Goal: Information Seeking & Learning: Learn about a topic

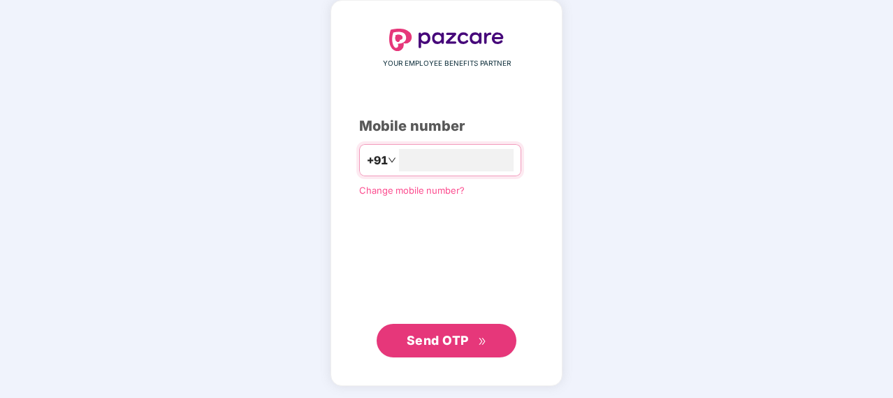
type input "**********"
click at [456, 342] on span "Send OTP" at bounding box center [438, 340] width 62 height 15
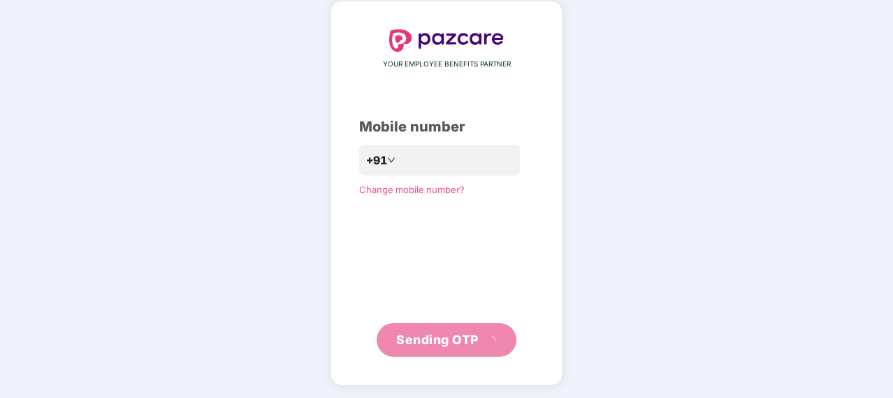
scroll to position [57, 0]
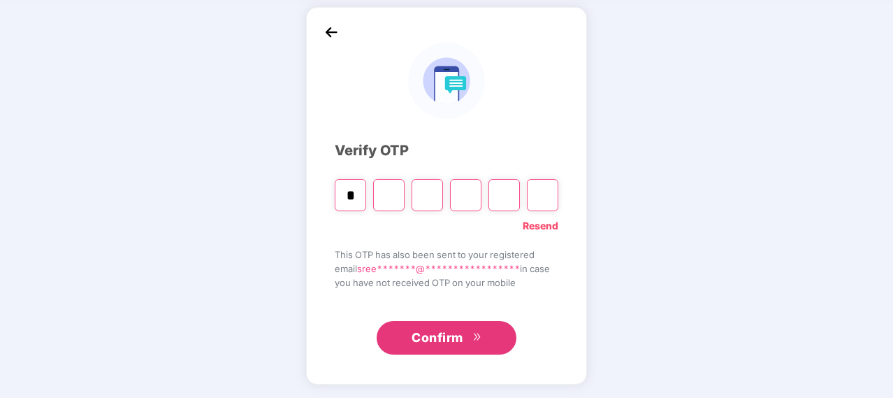
type input "*"
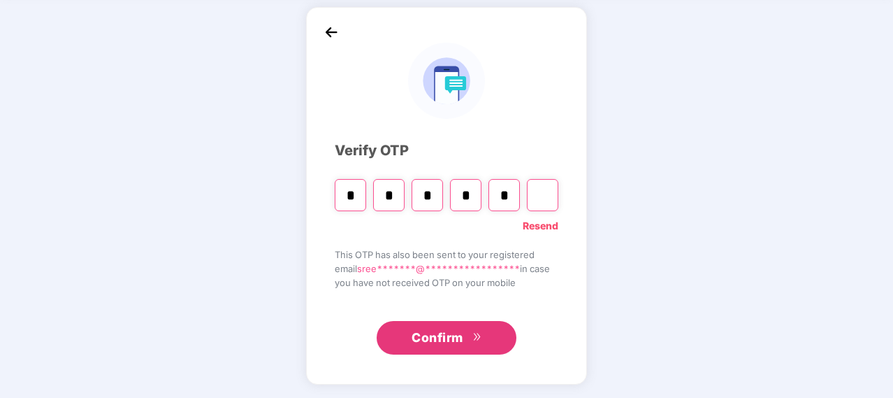
type input "*"
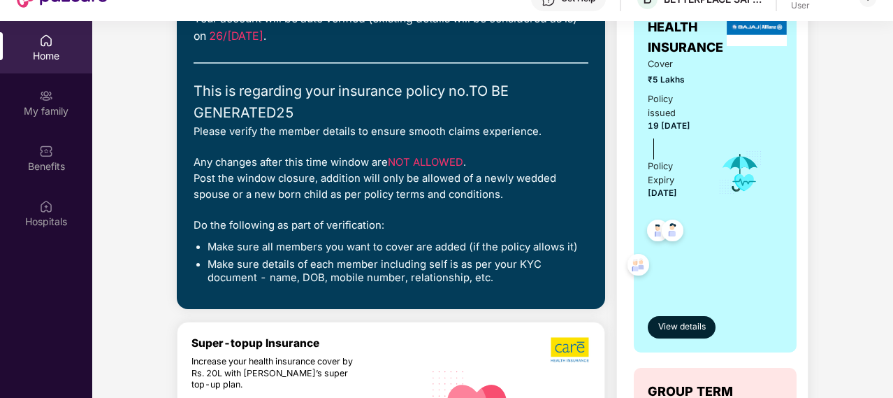
scroll to position [159, 0]
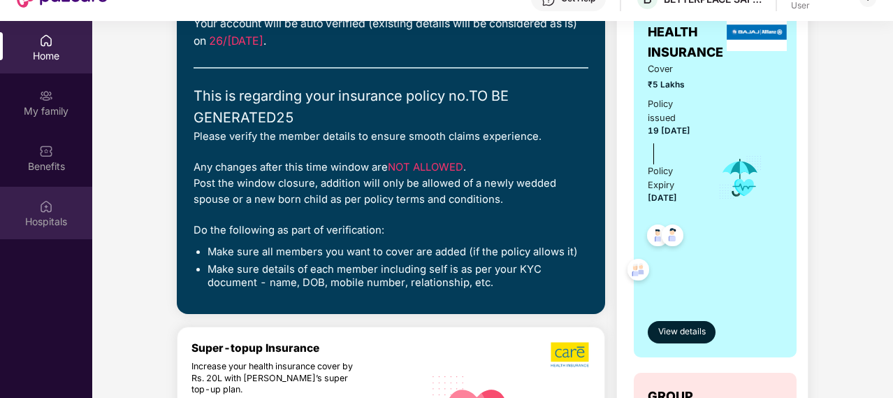
click at [50, 211] on img at bounding box center [46, 206] width 14 height 14
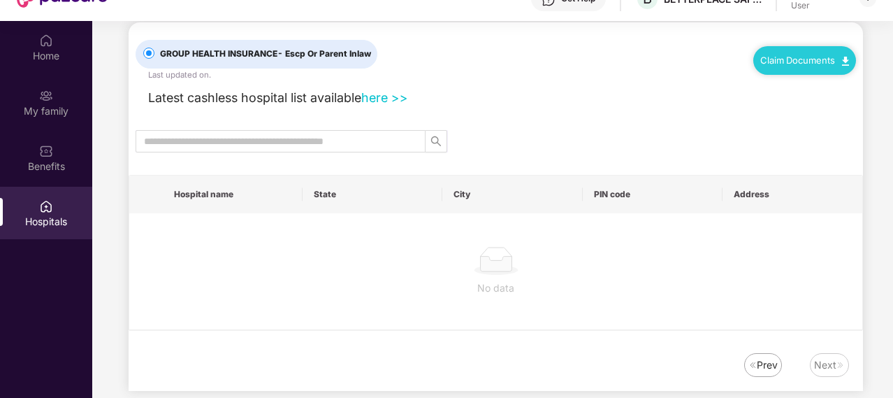
scroll to position [0, 0]
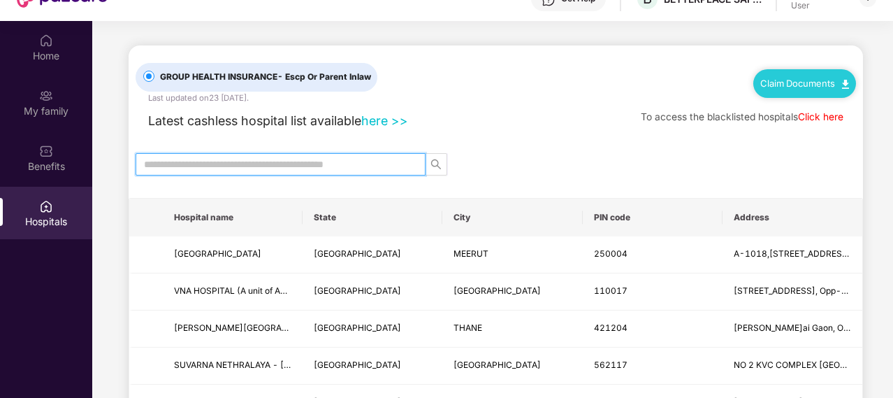
click at [348, 163] on input "text" at bounding box center [275, 164] width 262 height 15
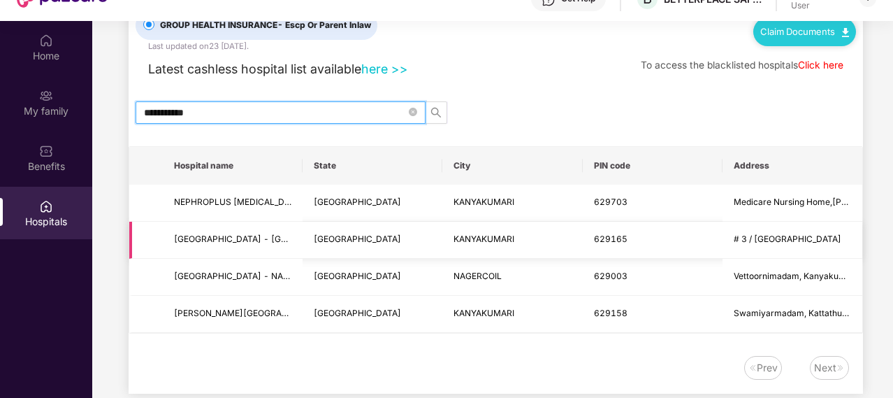
scroll to position [78, 0]
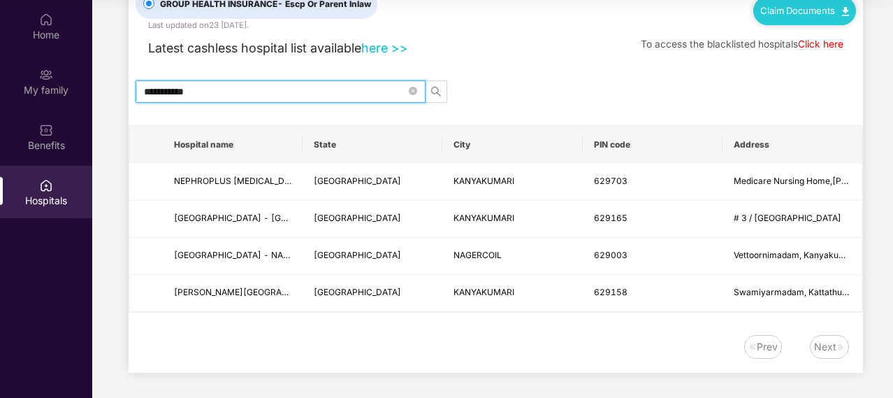
type input "**********"
click at [832, 347] on div "Next" at bounding box center [825, 346] width 22 height 15
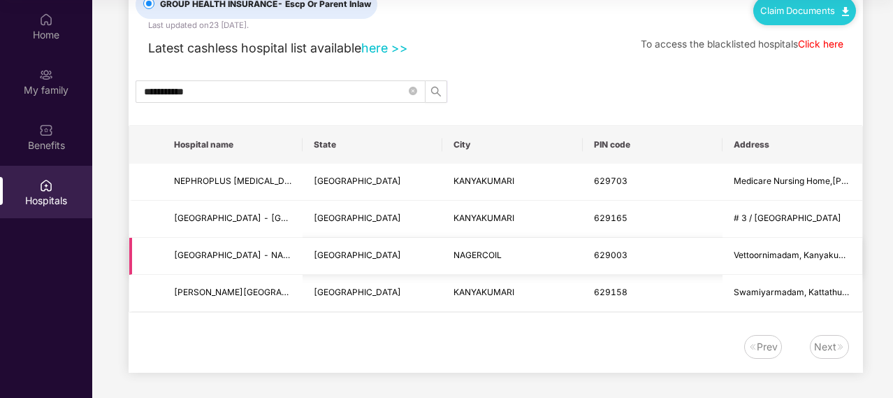
scroll to position [0, 0]
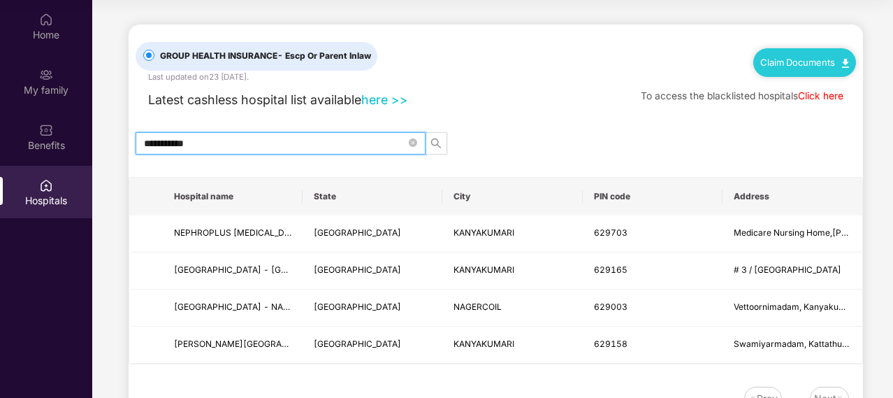
drag, startPoint x: 252, startPoint y: 142, endPoint x: 141, endPoint y: 142, distance: 111.1
click at [141, 142] on span "**********" at bounding box center [281, 143] width 290 height 22
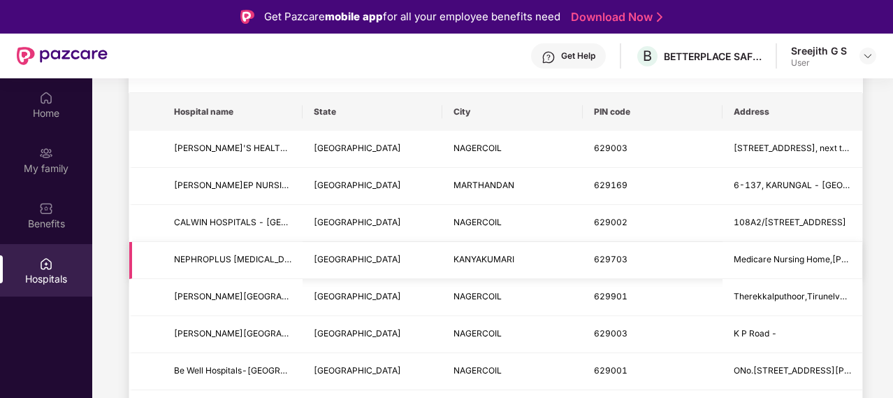
scroll to position [164, 0]
click at [8, 342] on div "Home My family Benefits Hospitals" at bounding box center [46, 277] width 92 height 398
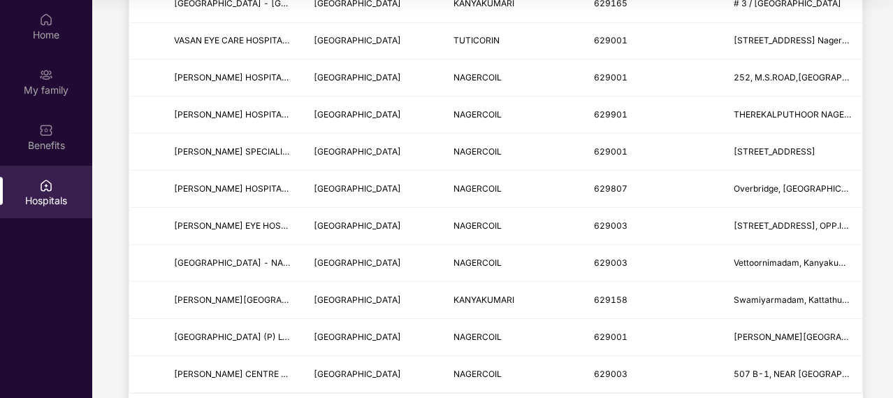
scroll to position [0, 0]
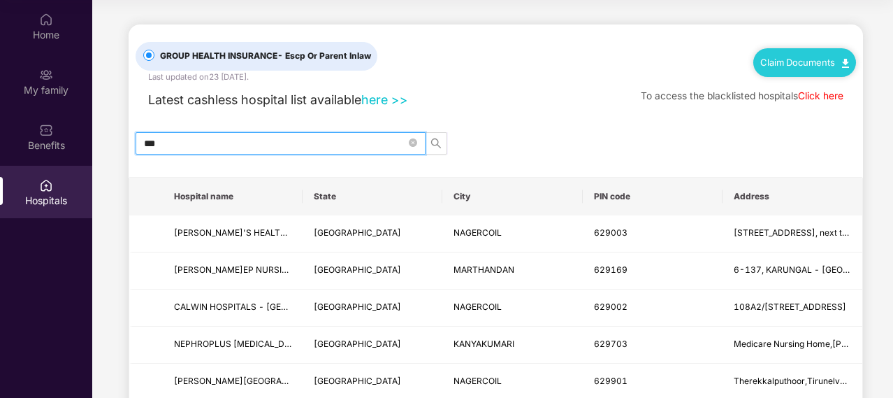
drag, startPoint x: 212, startPoint y: 140, endPoint x: 127, endPoint y: 135, distance: 85.4
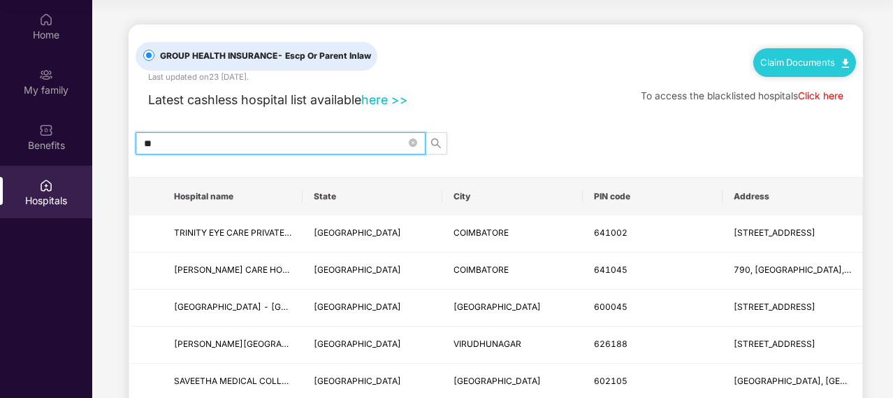
type input "*"
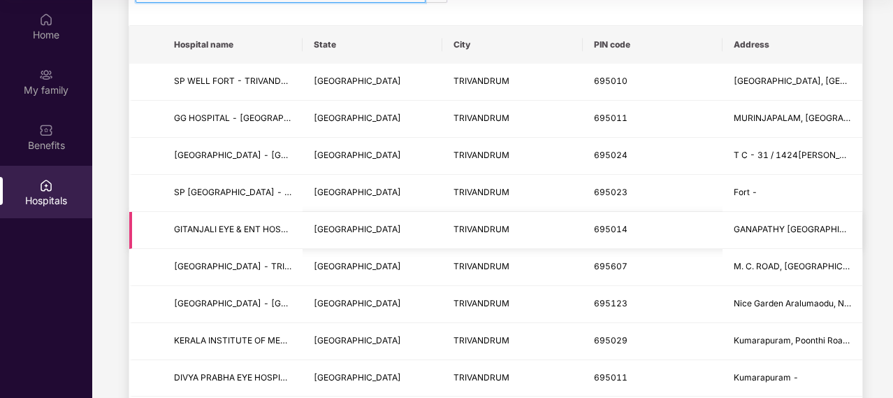
scroll to position [164, 0]
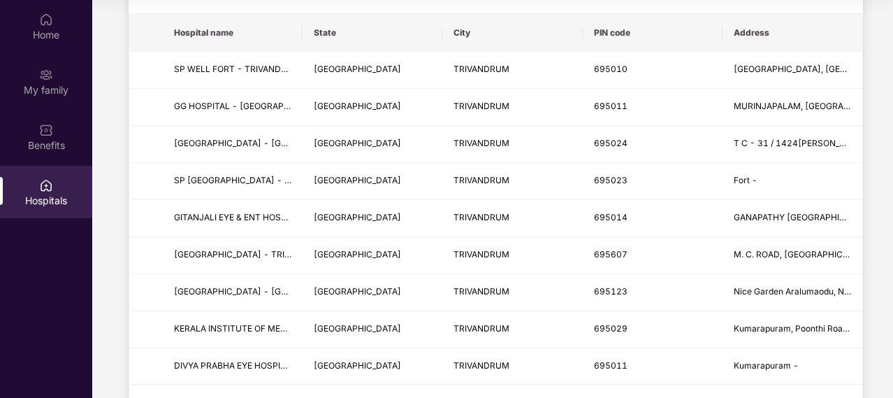
click at [14, 312] on div "Home My family Benefits Hospitals" at bounding box center [46, 199] width 92 height 398
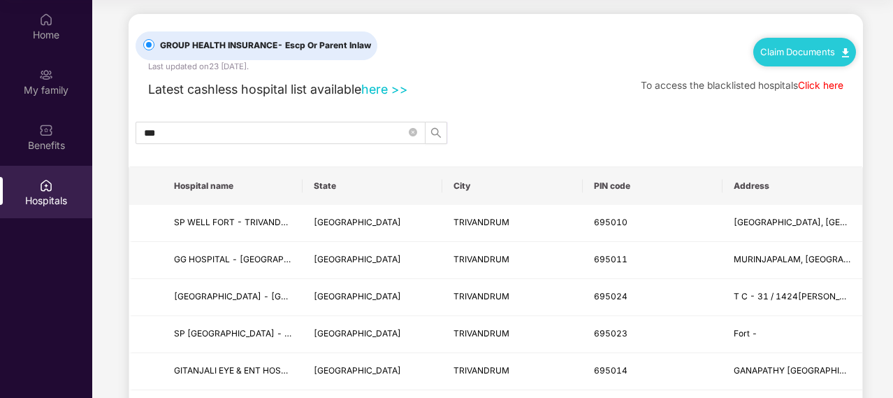
scroll to position [0, 0]
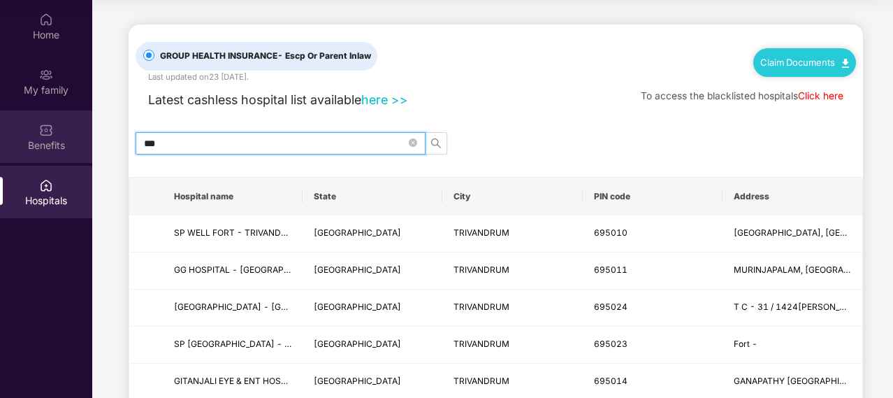
drag, startPoint x: 194, startPoint y: 140, endPoint x: 41, endPoint y: 140, distance: 153.1
click at [41, 140] on div "Home My family Benefits Hospitals GROUP HEALTH INSURANCE - Escp Or Parent Inlaw…" at bounding box center [446, 199] width 893 height 398
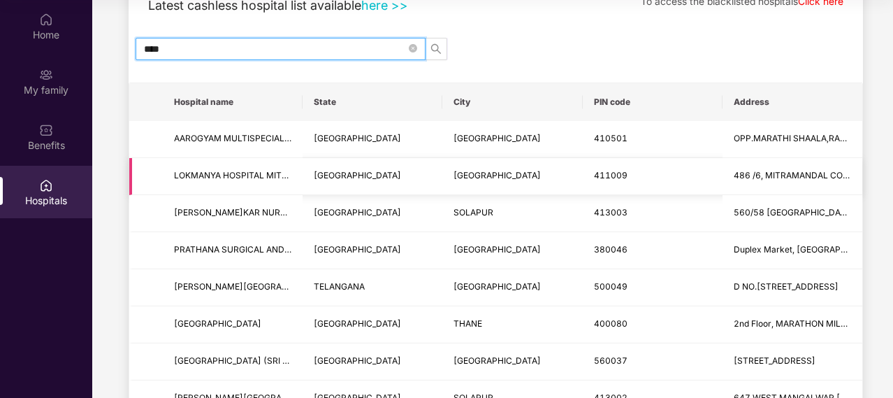
scroll to position [98, 0]
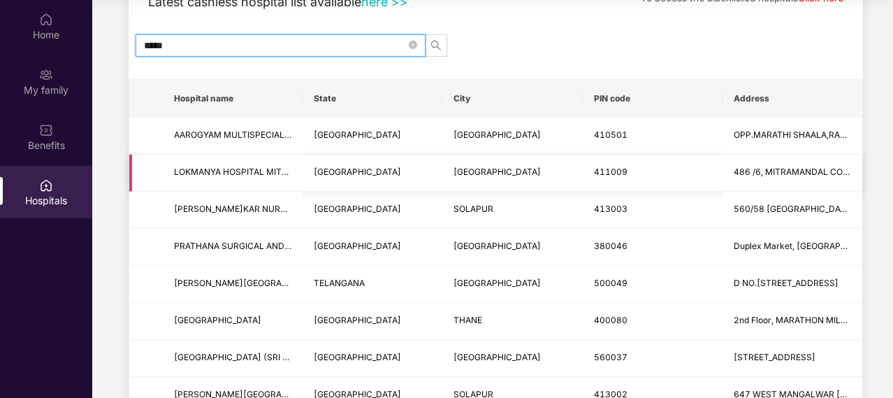
type input "******"
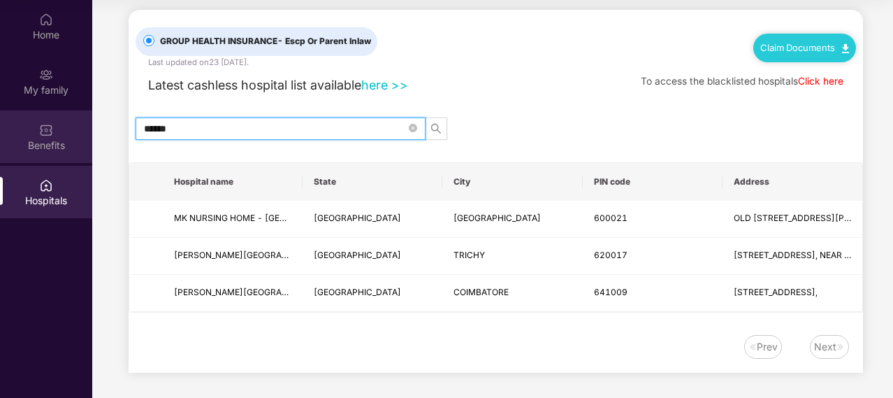
drag, startPoint x: 183, startPoint y: 126, endPoint x: 85, endPoint y: 132, distance: 98.0
click at [85, 132] on div "Home My family Benefits Hospitals GROUP HEALTH INSURANCE - Escp Or Parent Inlaw…" at bounding box center [446, 199] width 893 height 398
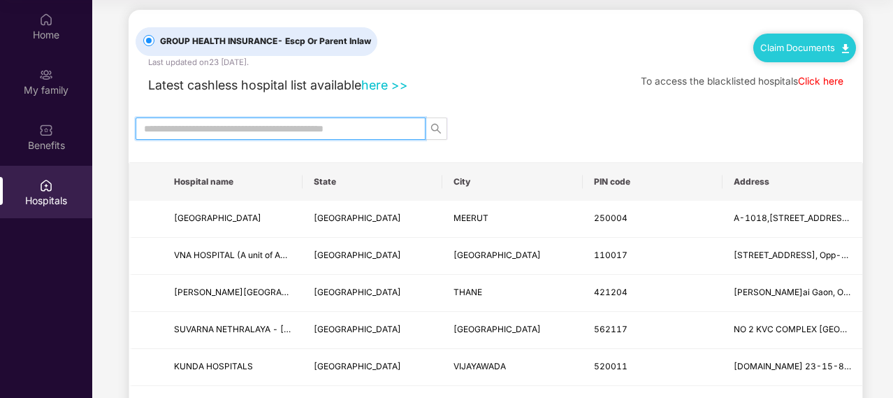
scroll to position [98, 0]
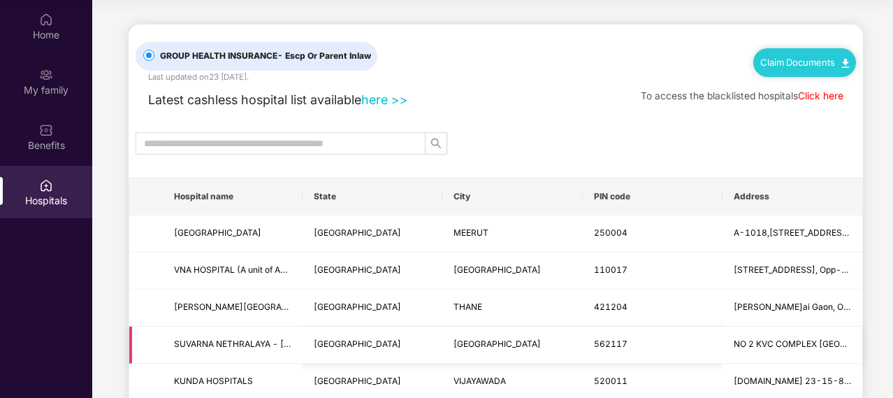
scroll to position [0, 0]
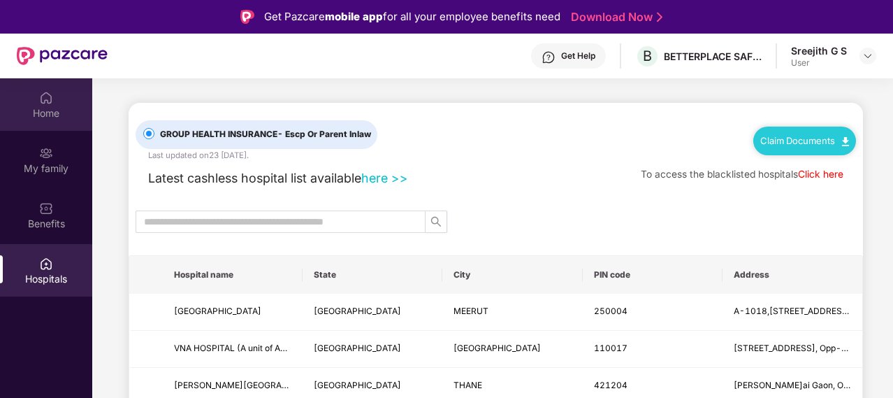
click at [37, 103] on div "Home" at bounding box center [46, 104] width 92 height 52
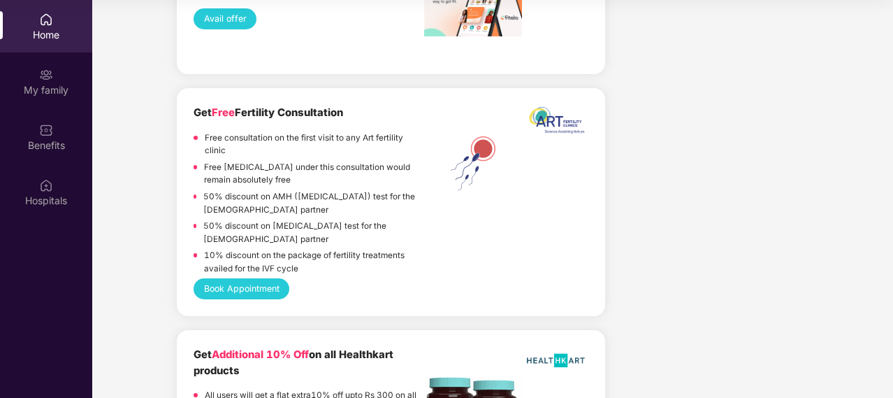
scroll to position [3344, 0]
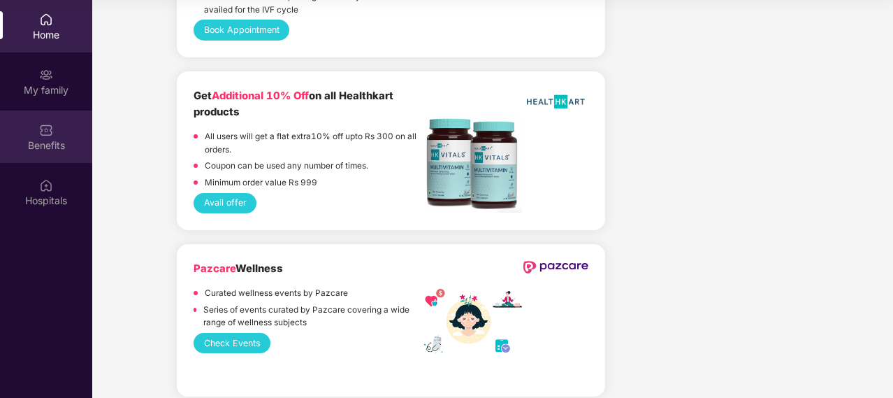
click at [36, 138] on div "Benefits" at bounding box center [46, 145] width 92 height 14
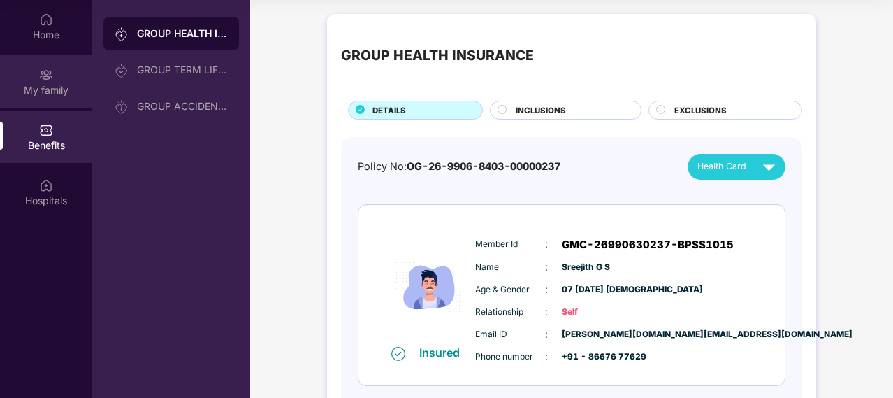
click at [43, 80] on img at bounding box center [46, 75] width 14 height 14
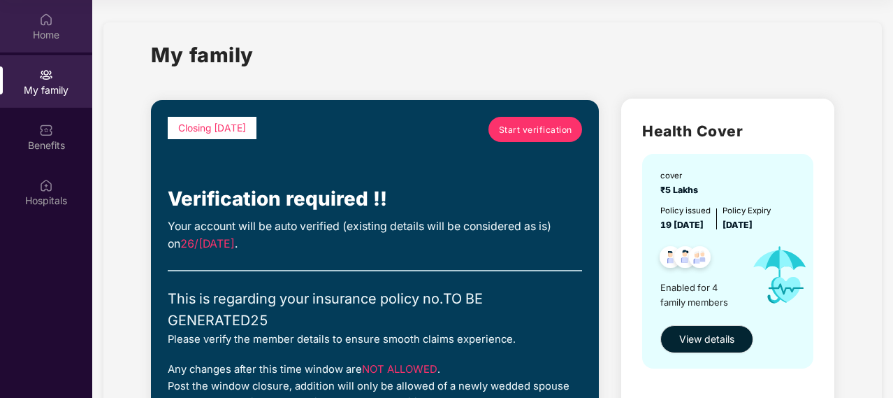
click at [43, 24] on img at bounding box center [46, 20] width 14 height 14
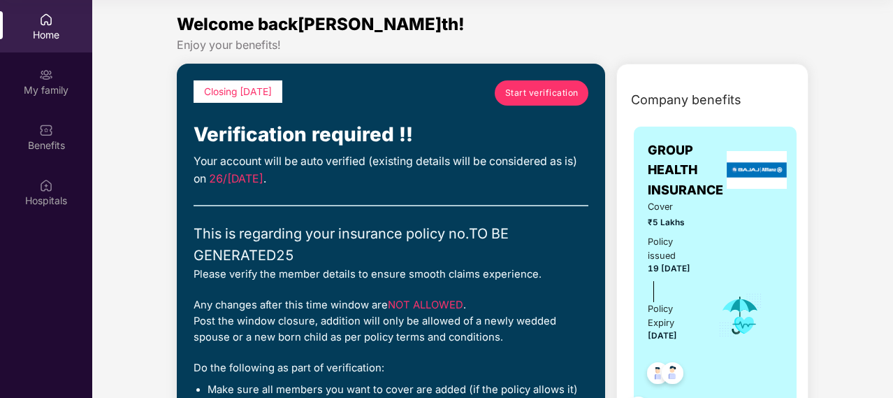
click at [463, 140] on div "Verification required !!" at bounding box center [391, 135] width 395 height 31
